Goal: Navigation & Orientation: Find specific page/section

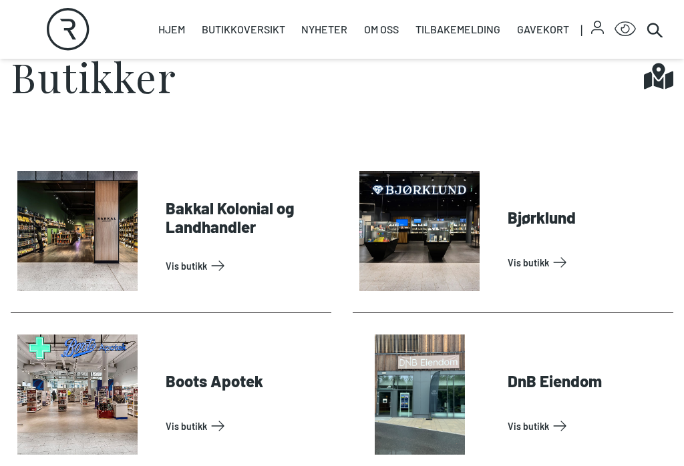
scroll to position [464, 0]
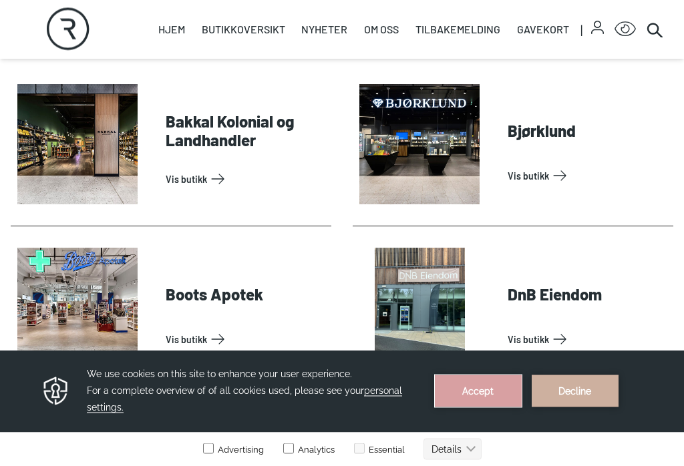
click at [505, 388] on button "Accept" at bounding box center [478, 391] width 87 height 32
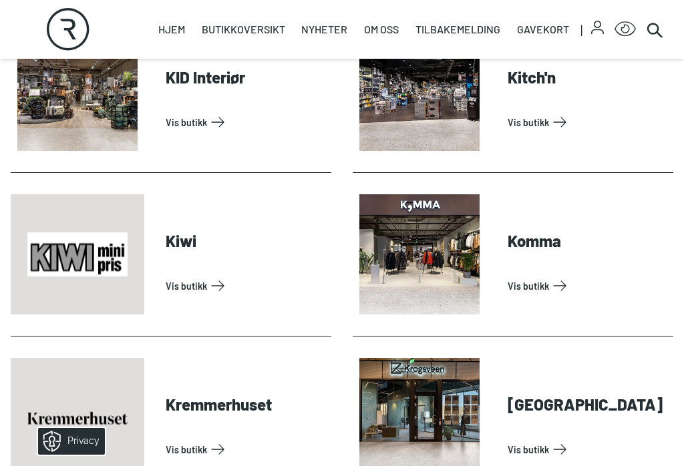
scroll to position [1917, 0]
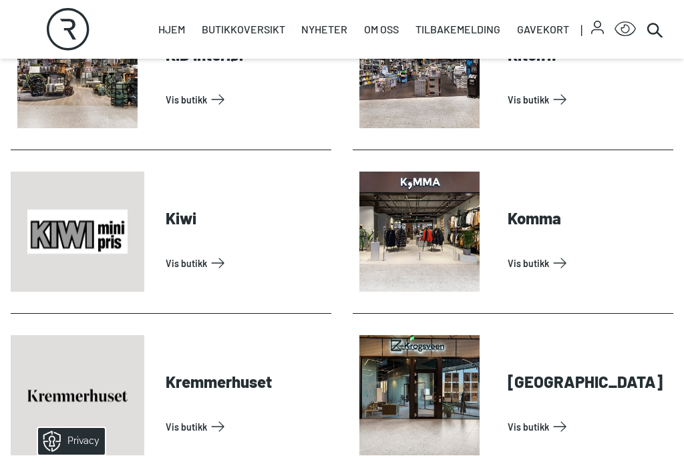
click at [219, 416] on link "Vis butikk" at bounding box center [246, 426] width 160 height 21
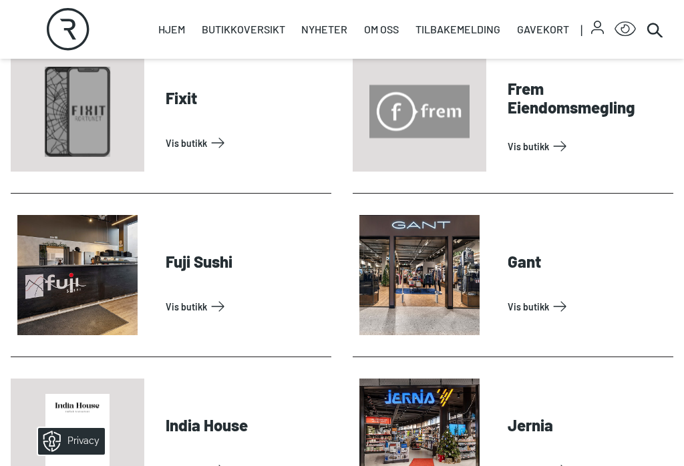
scroll to position [1053, 0]
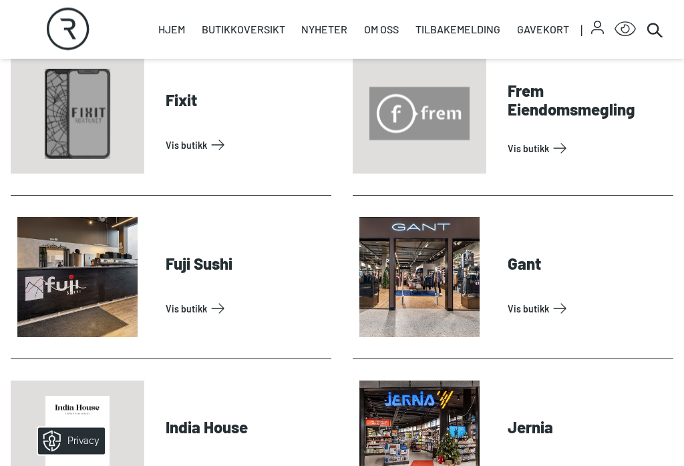
click at [530, 311] on link "Vis butikk" at bounding box center [587, 308] width 160 height 21
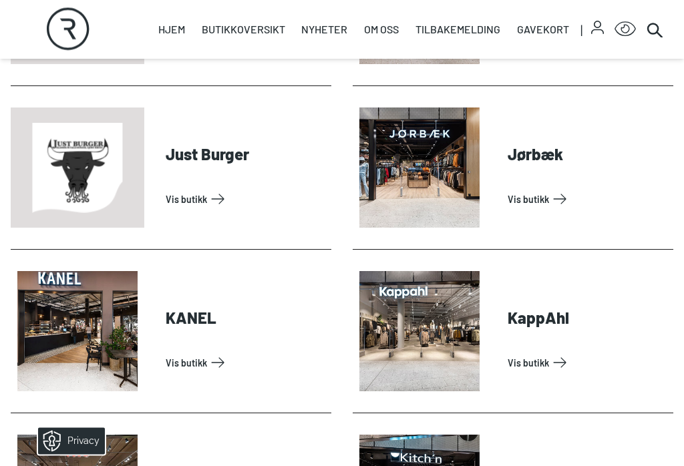
scroll to position [1490, 0]
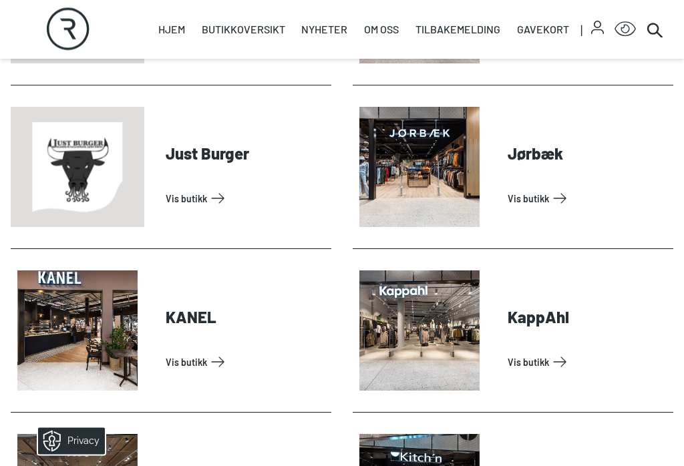
click at [536, 205] on link "Vis butikk" at bounding box center [587, 198] width 160 height 21
